Goal: Information Seeking & Learning: Learn about a topic

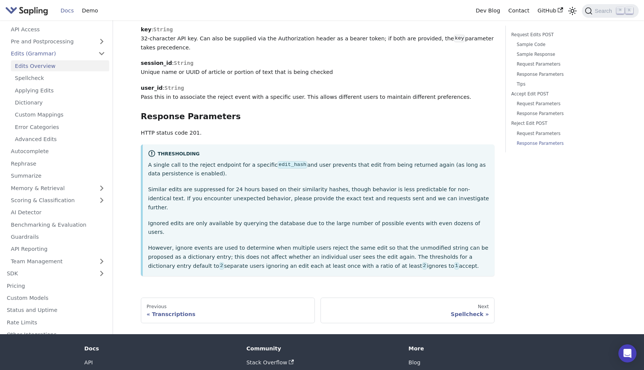
click at [184, 129] on p "HTTP status code 201." at bounding box center [318, 133] width 354 height 9
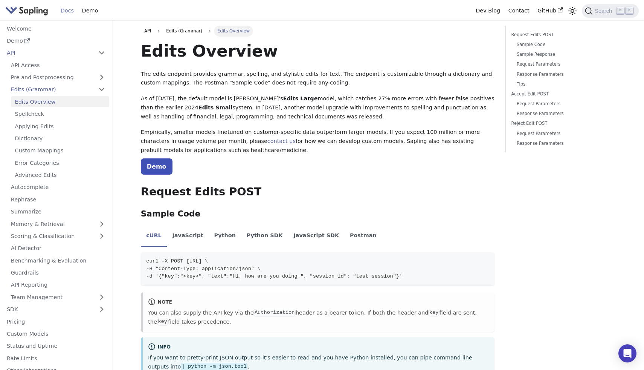
click at [184, 51] on h1 "Edits Overview" at bounding box center [318, 51] width 354 height 20
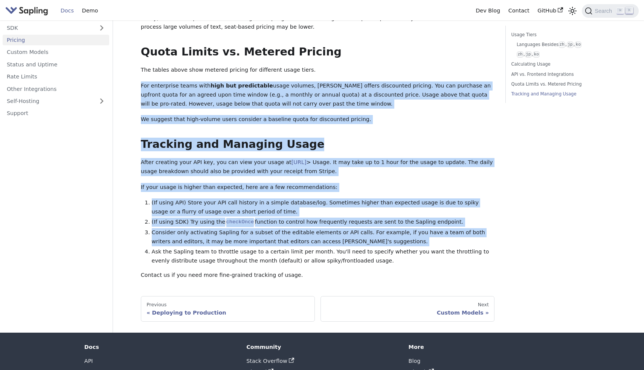
drag, startPoint x: 338, startPoint y: 32, endPoint x: 388, endPoint y: 251, distance: 224.6
